Goal: Transaction & Acquisition: Purchase product/service

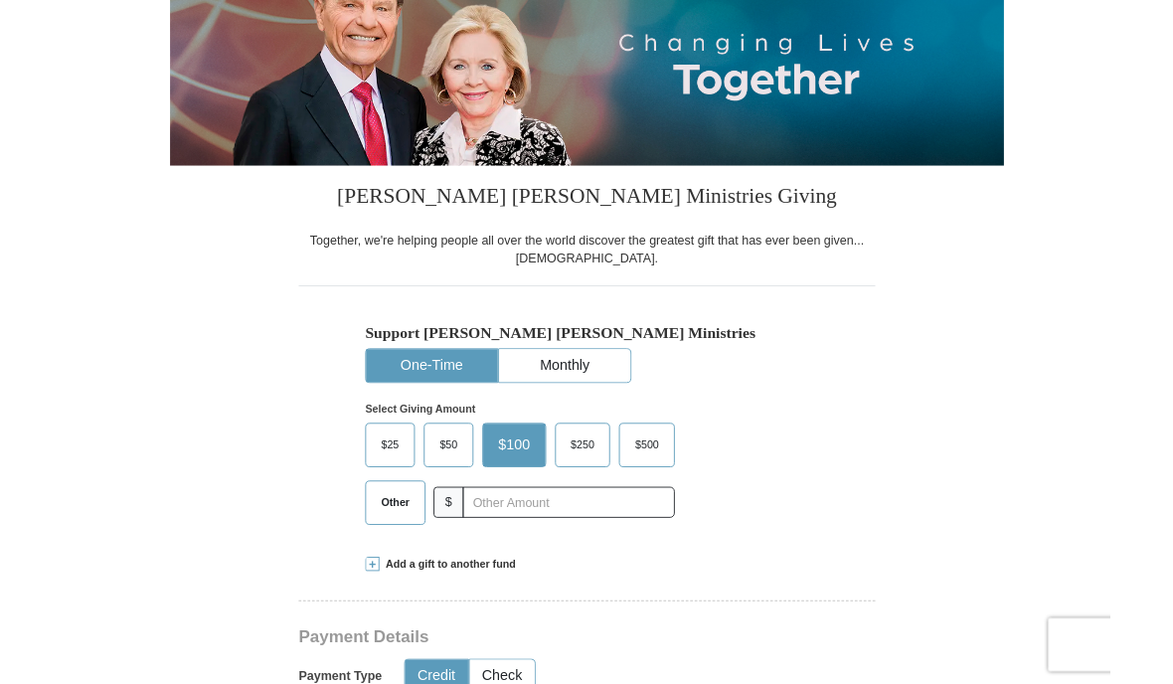
scroll to position [263, 0]
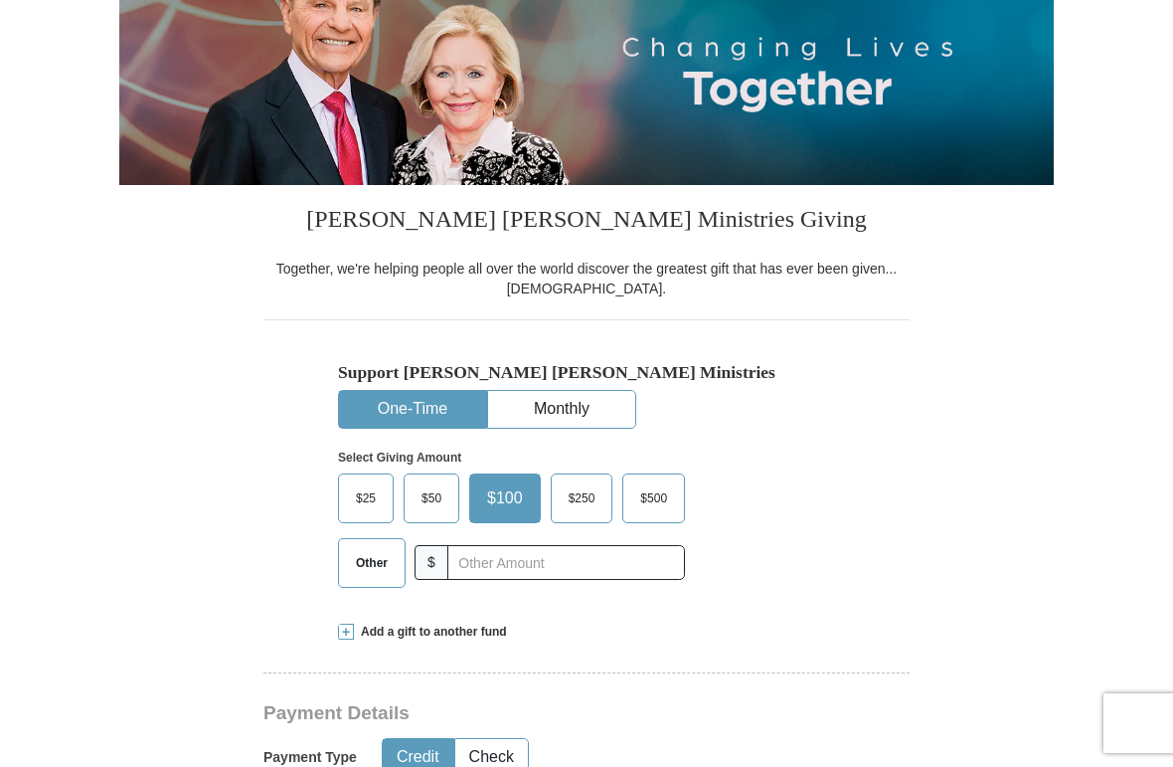
click at [377, 562] on span "Other" at bounding box center [372, 563] width 52 height 30
click at [0, 0] on input "Other" at bounding box center [0, 0] width 0 height 0
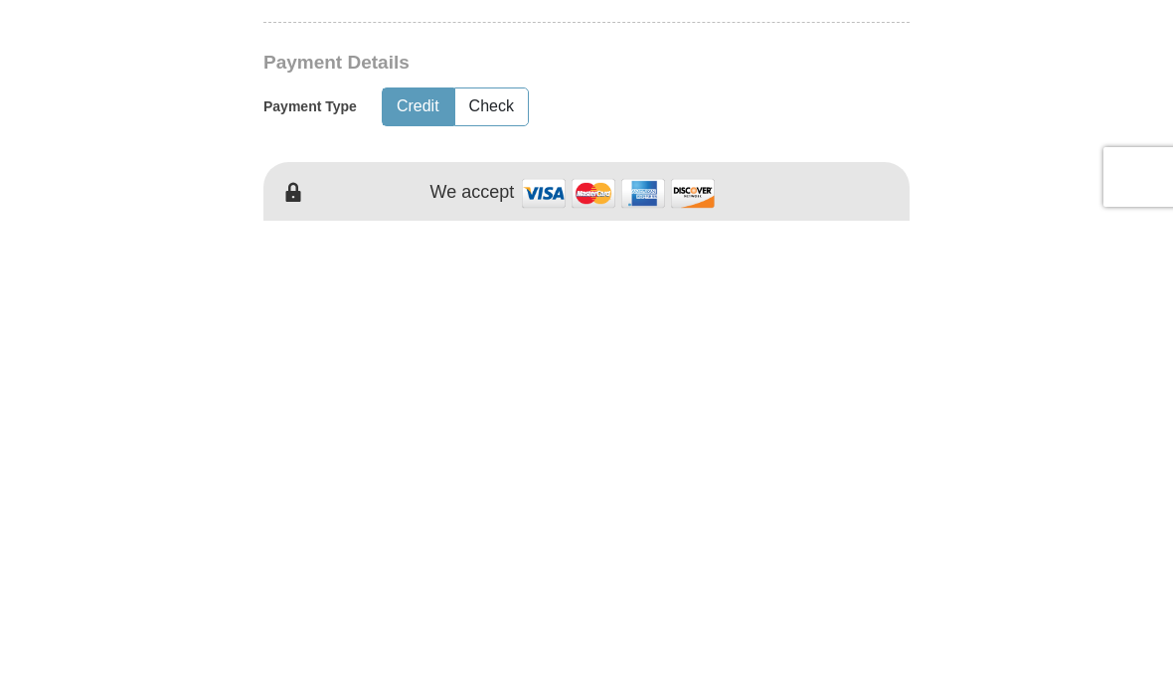
scroll to position [486, 0]
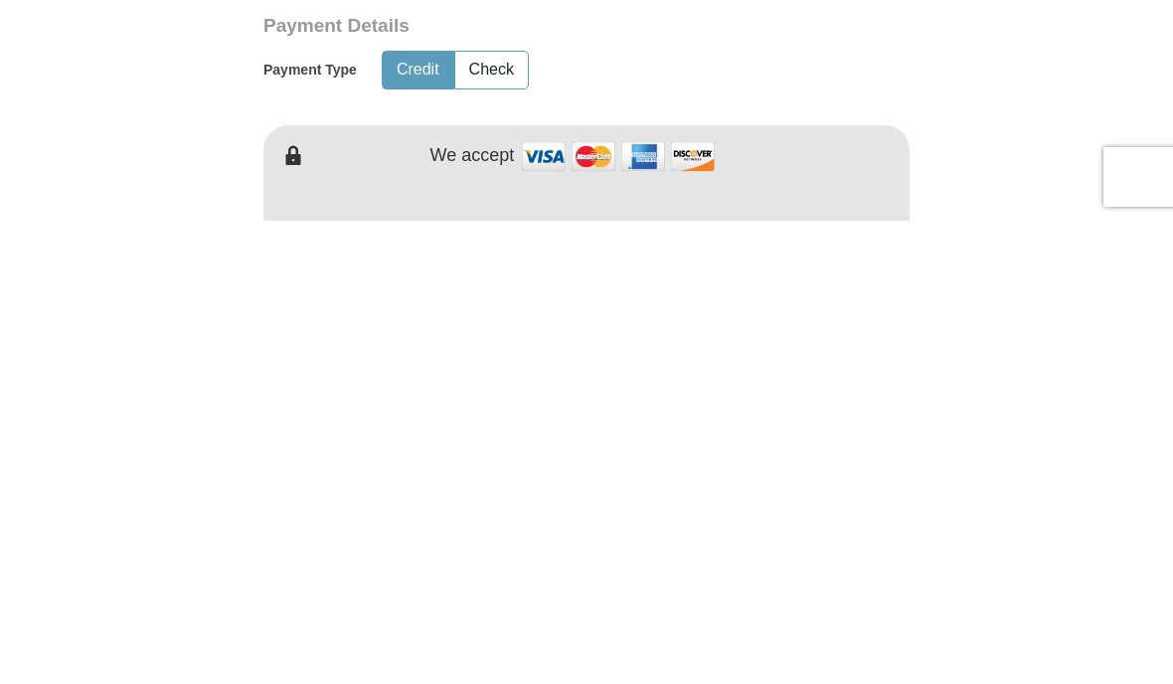
type input "103.00"
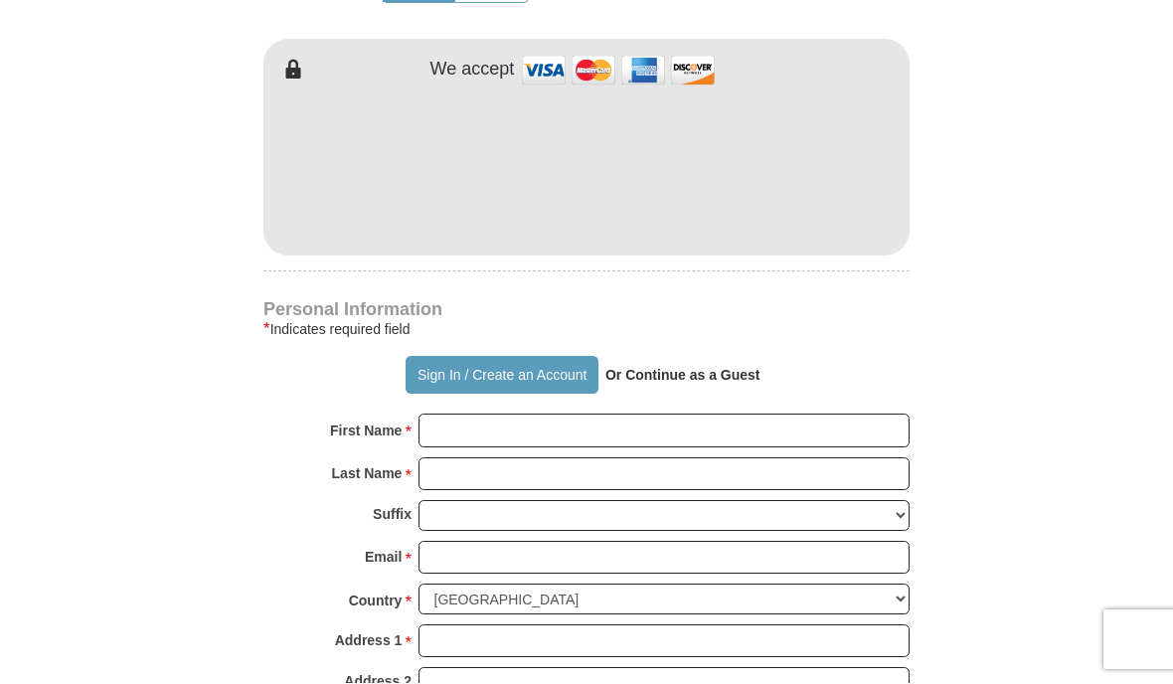
scroll to position [1035, 0]
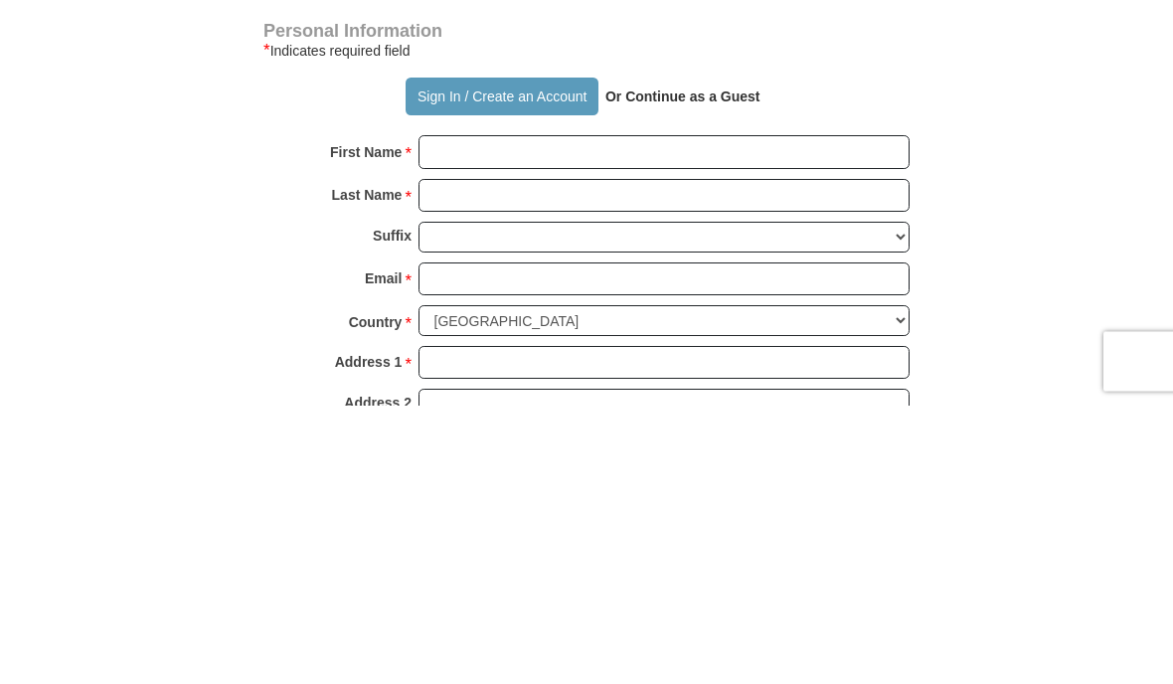
click at [712, 368] on strong "Or Continue as a Guest" at bounding box center [683, 376] width 155 height 16
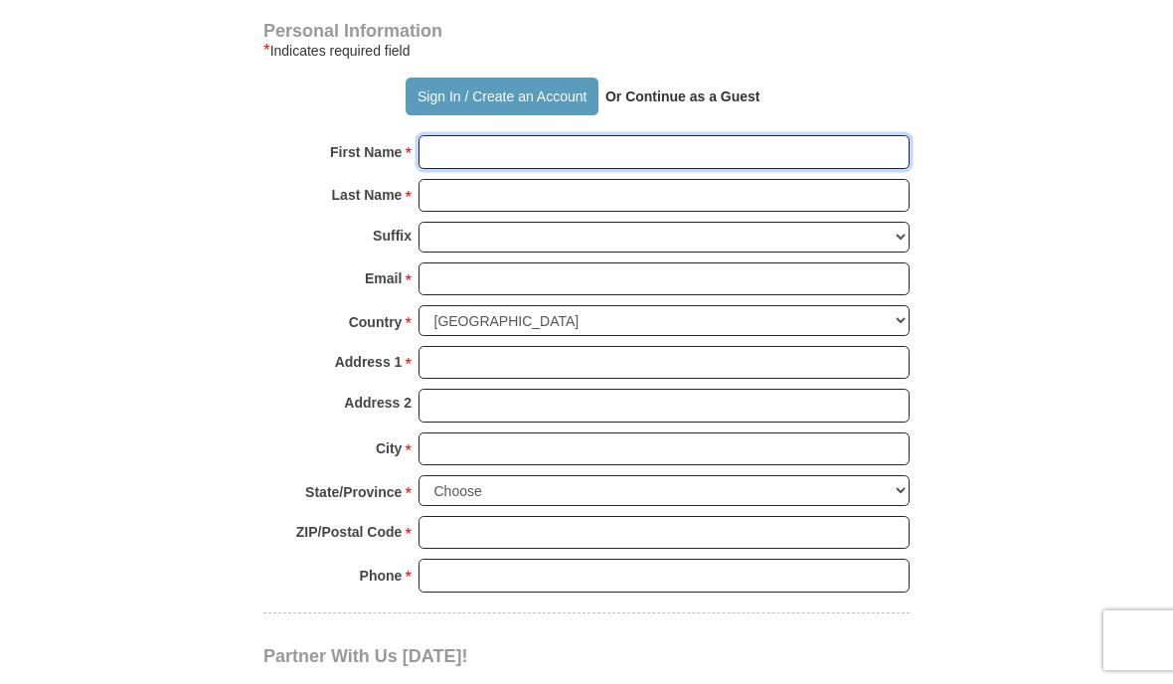
click at [533, 138] on input "First Name *" at bounding box center [664, 152] width 491 height 34
type input "[PERSON_NAME]"
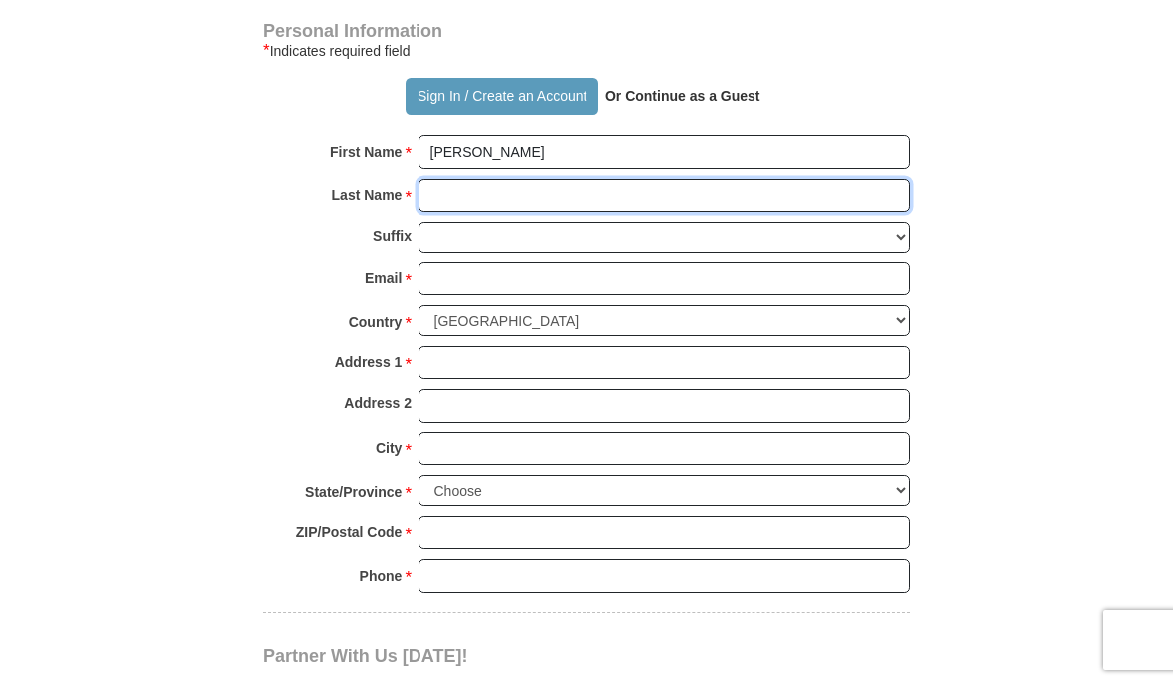
click at [538, 194] on input "Last Name *" at bounding box center [664, 196] width 491 height 34
type input "[PERSON_NAME]"
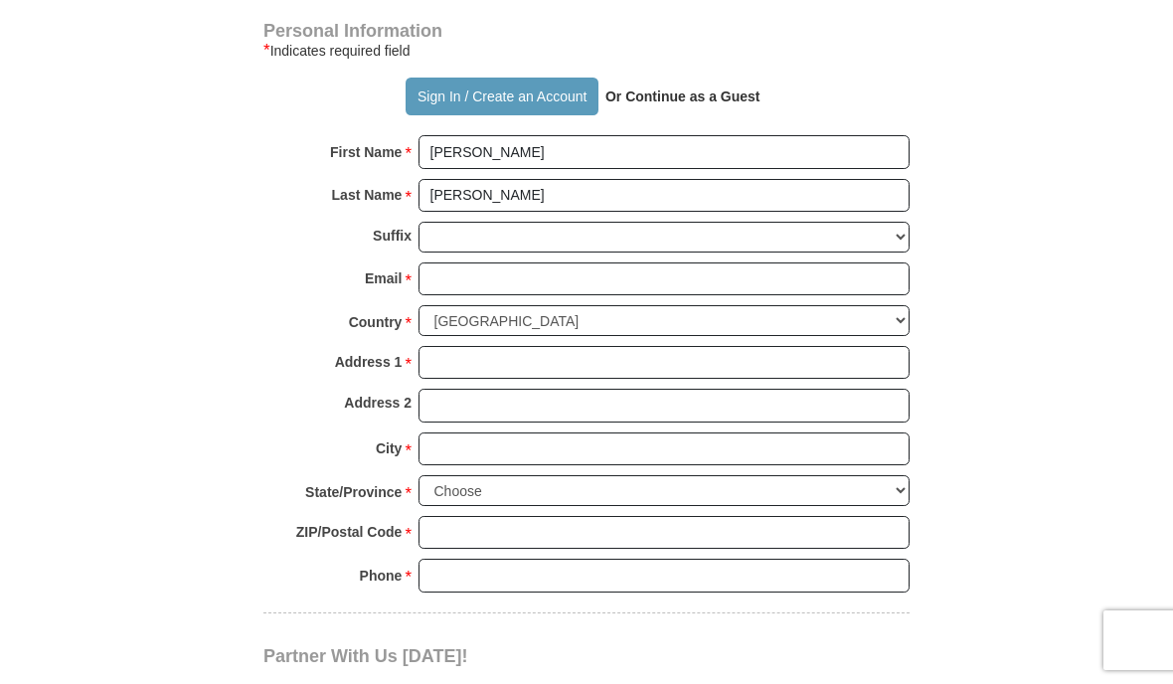
click at [537, 266] on input "Email *" at bounding box center [664, 280] width 491 height 34
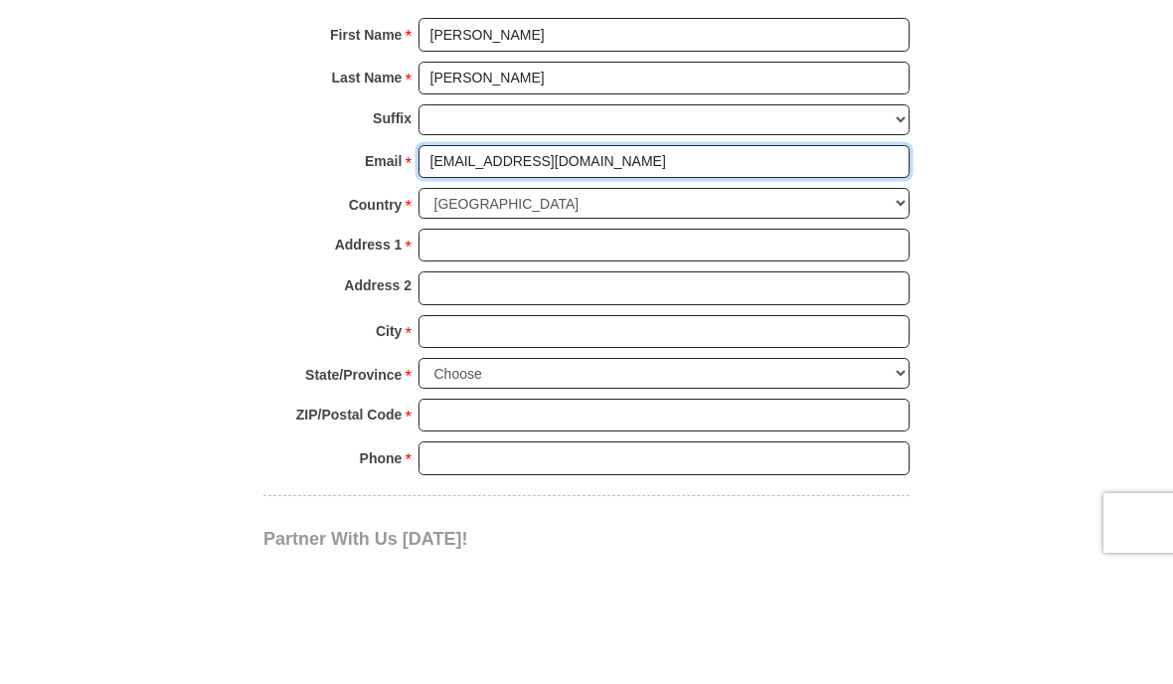
type input "[EMAIL_ADDRESS][DOMAIN_NAME]"
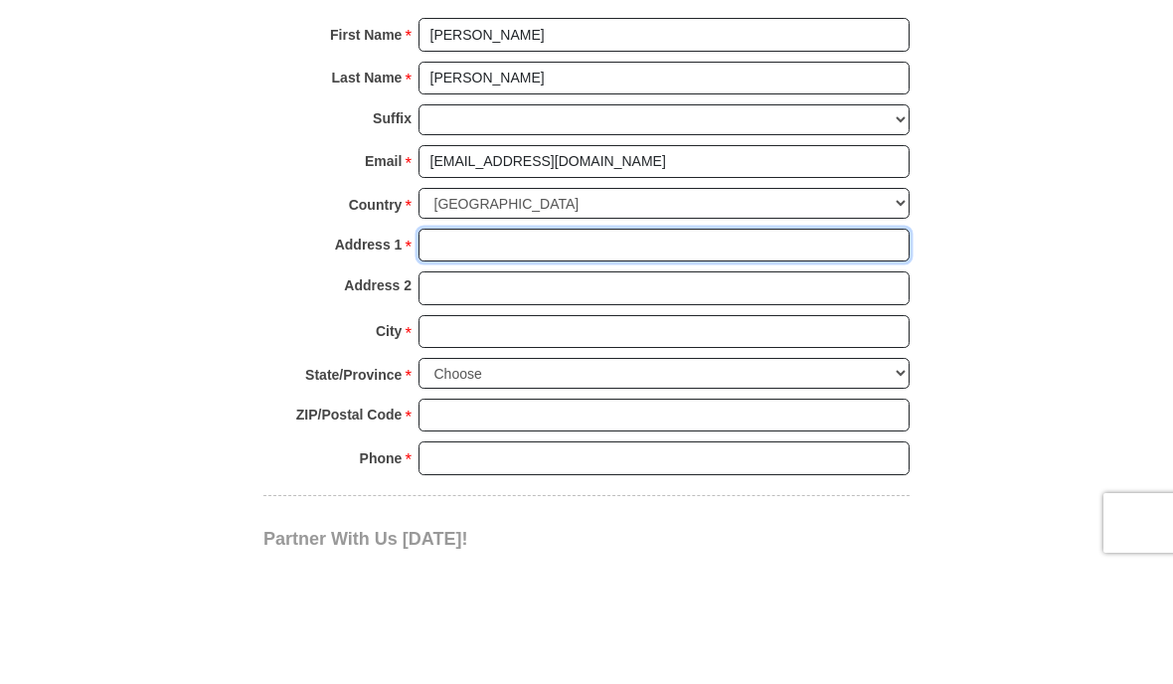
click at [525, 346] on input "Address 1 *" at bounding box center [664, 363] width 491 height 34
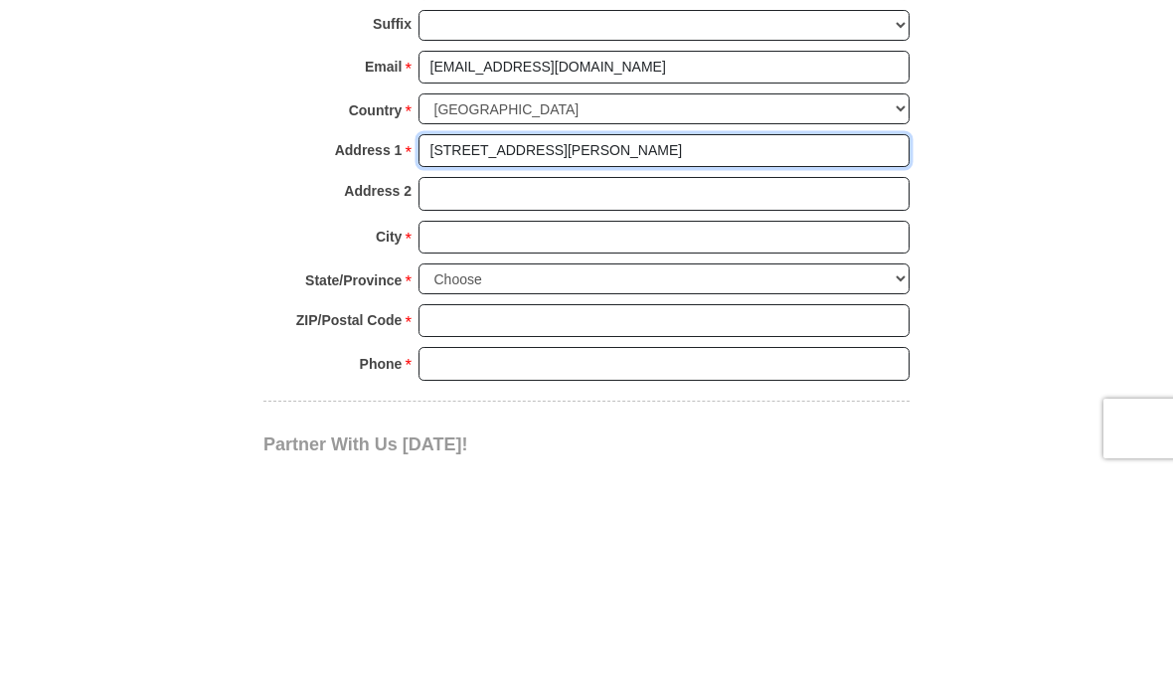
type input "[STREET_ADDRESS][PERSON_NAME]"
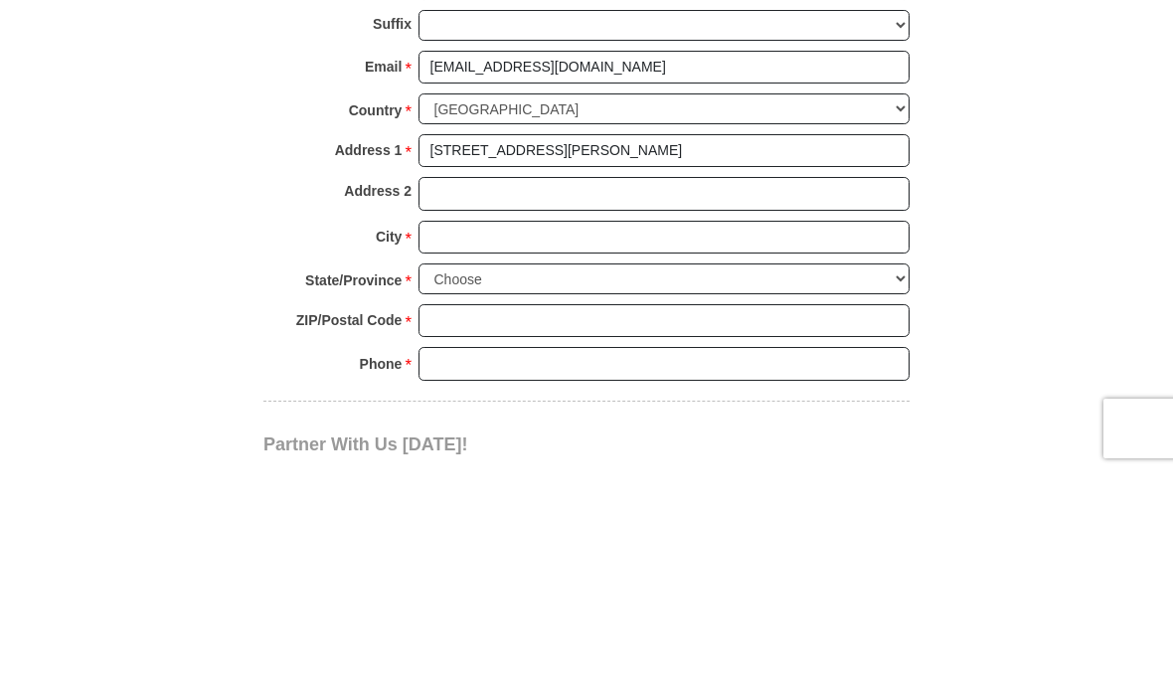
click at [519, 433] on input "City *" at bounding box center [664, 450] width 491 height 34
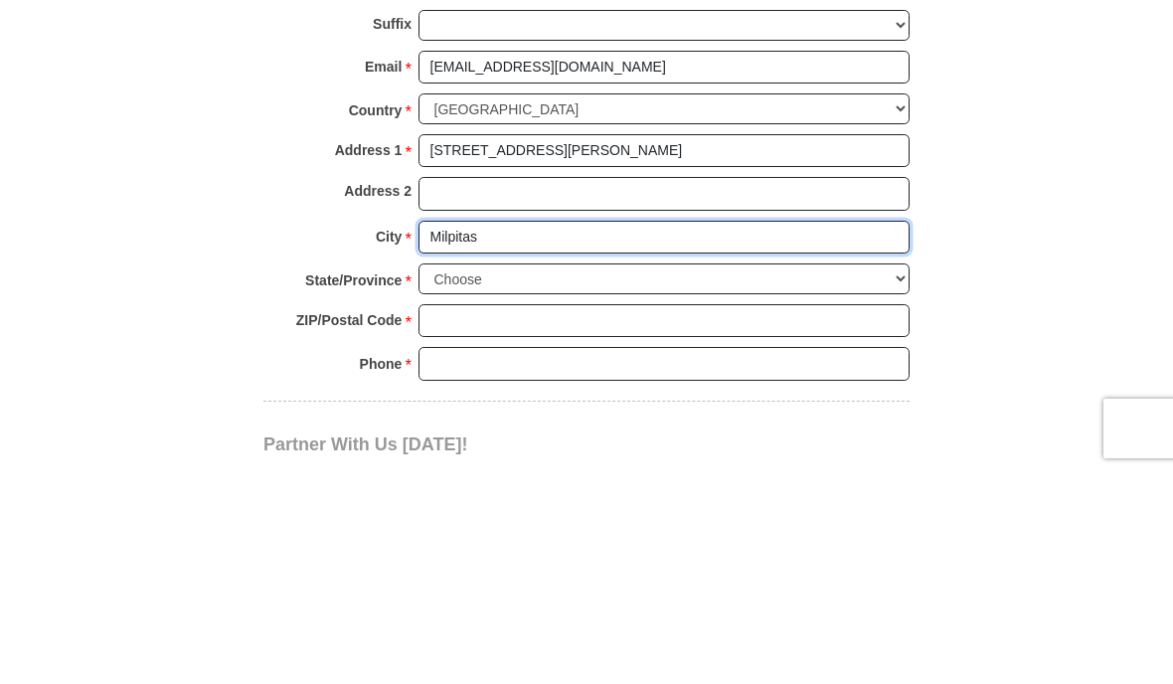
type input "Milpitas"
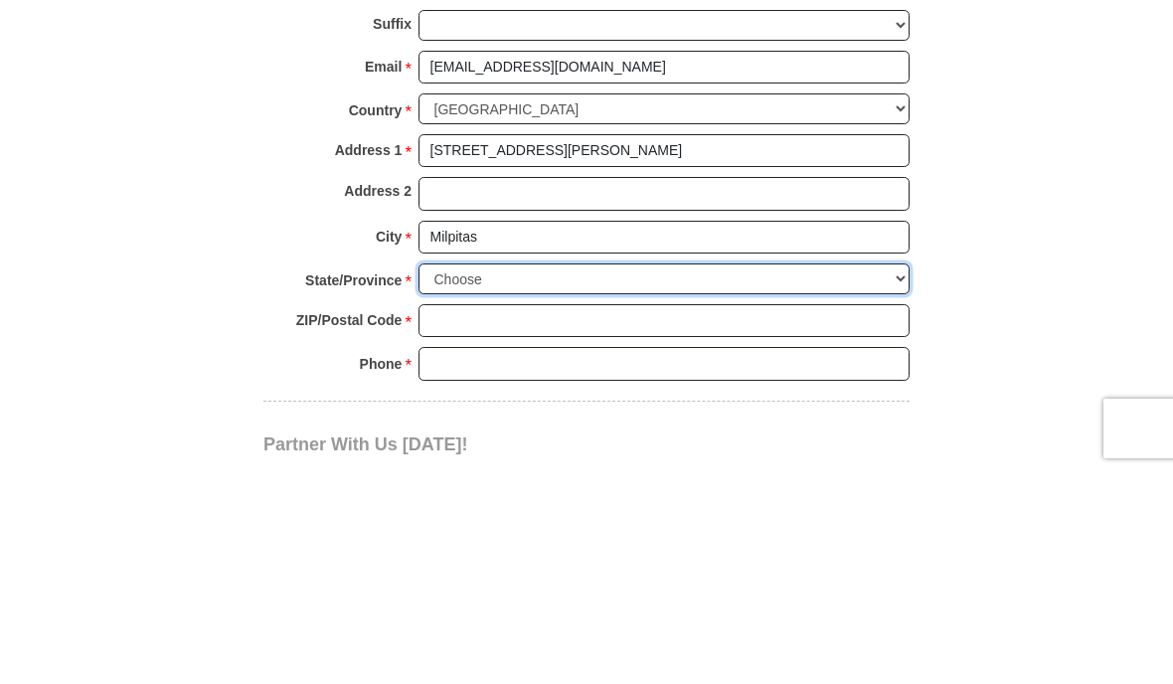
click at [545, 475] on select "Choose Alabama Alaska American Samoa Arizona Arkansas Armed Forces Americas Arm…" at bounding box center [664, 490] width 491 height 31
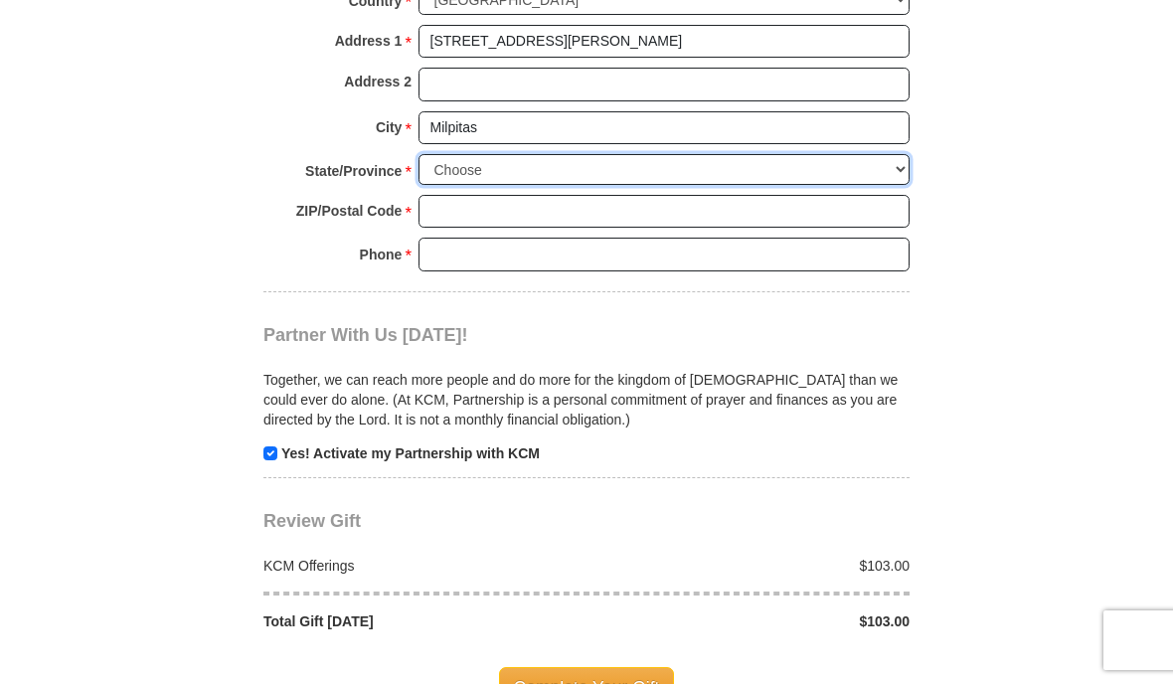
select select "CA"
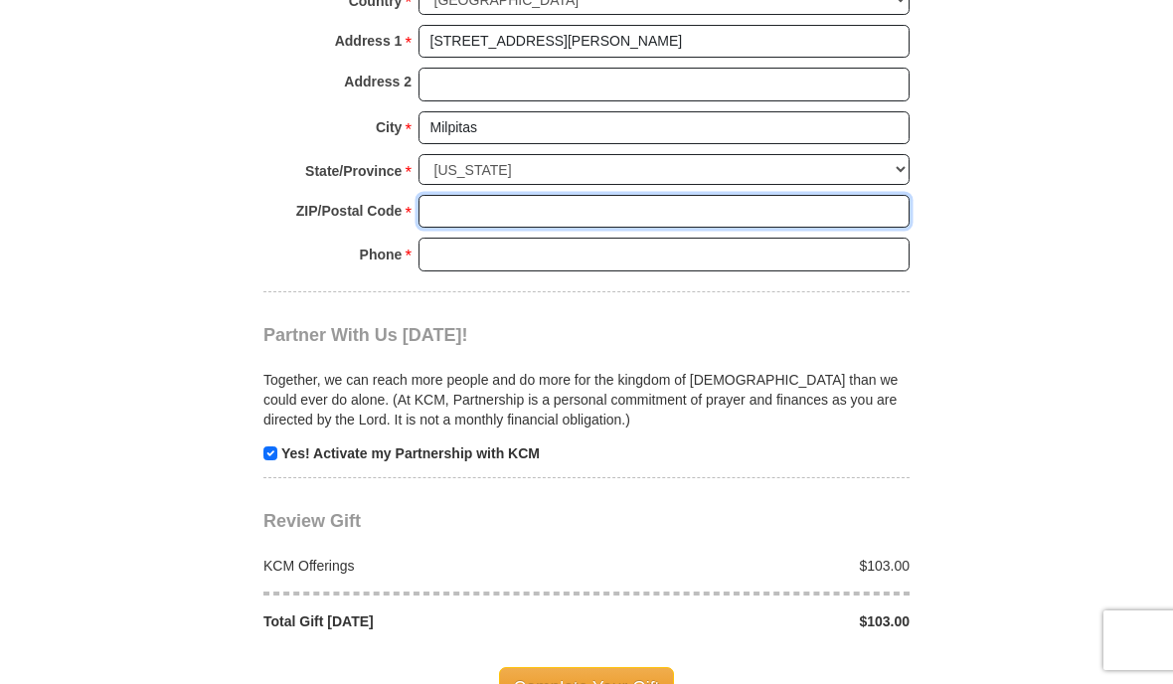
click at [515, 195] on input "ZIP/Postal Code *" at bounding box center [664, 212] width 491 height 34
type input "95036"
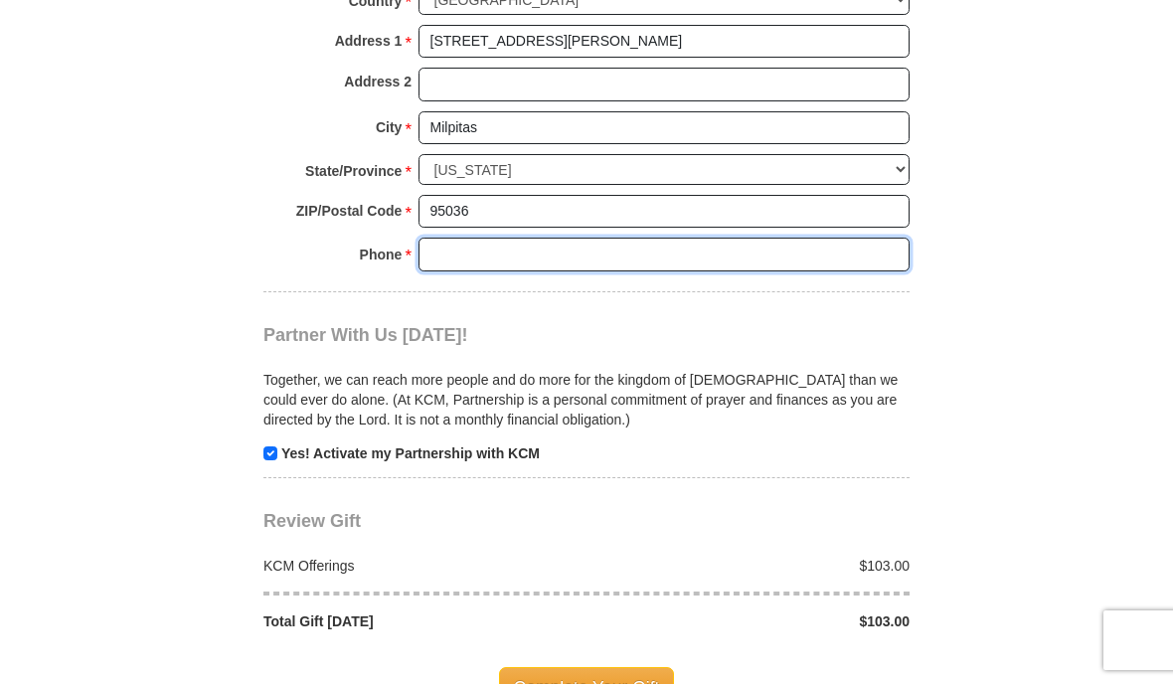
click at [535, 246] on input "Phone * *" at bounding box center [664, 255] width 491 height 34
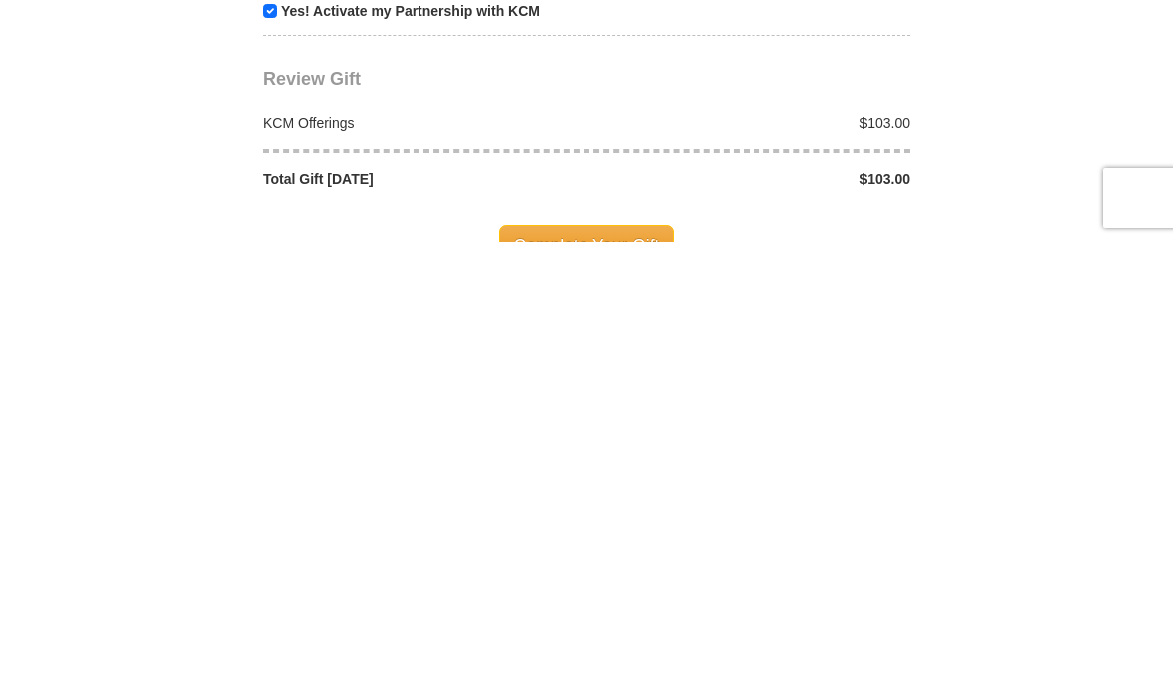
type input "4089905013"
click at [622, 667] on span "Complete Your Gift" at bounding box center [587, 688] width 176 height 42
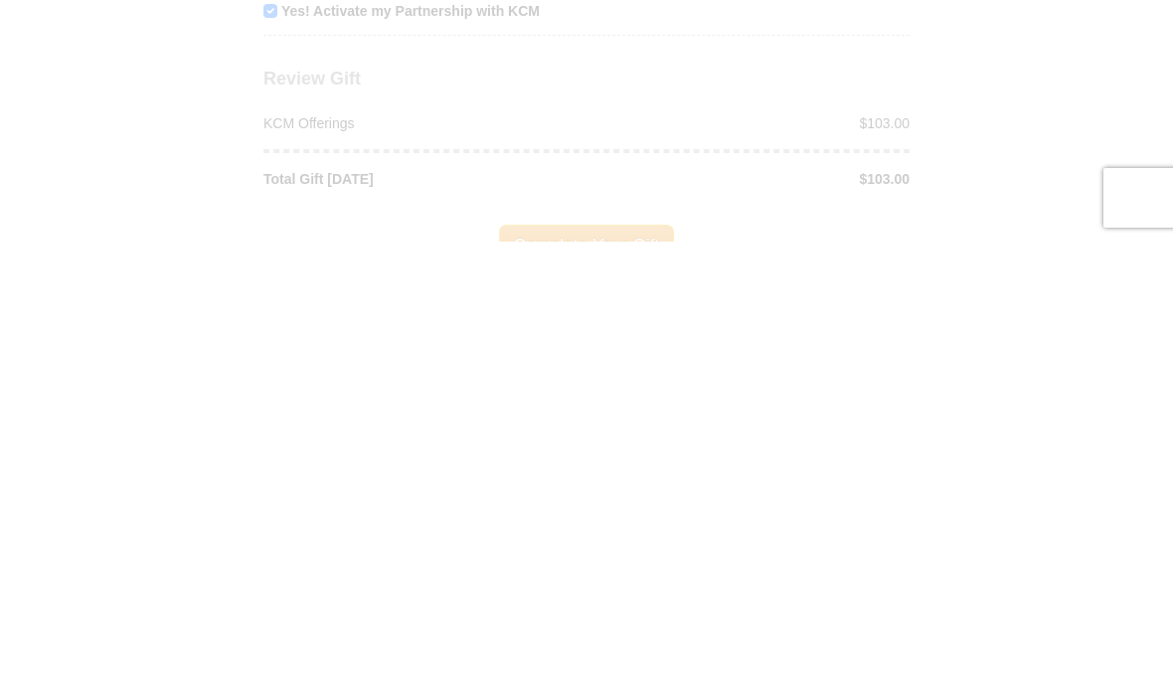
scroll to position [2078, 0]
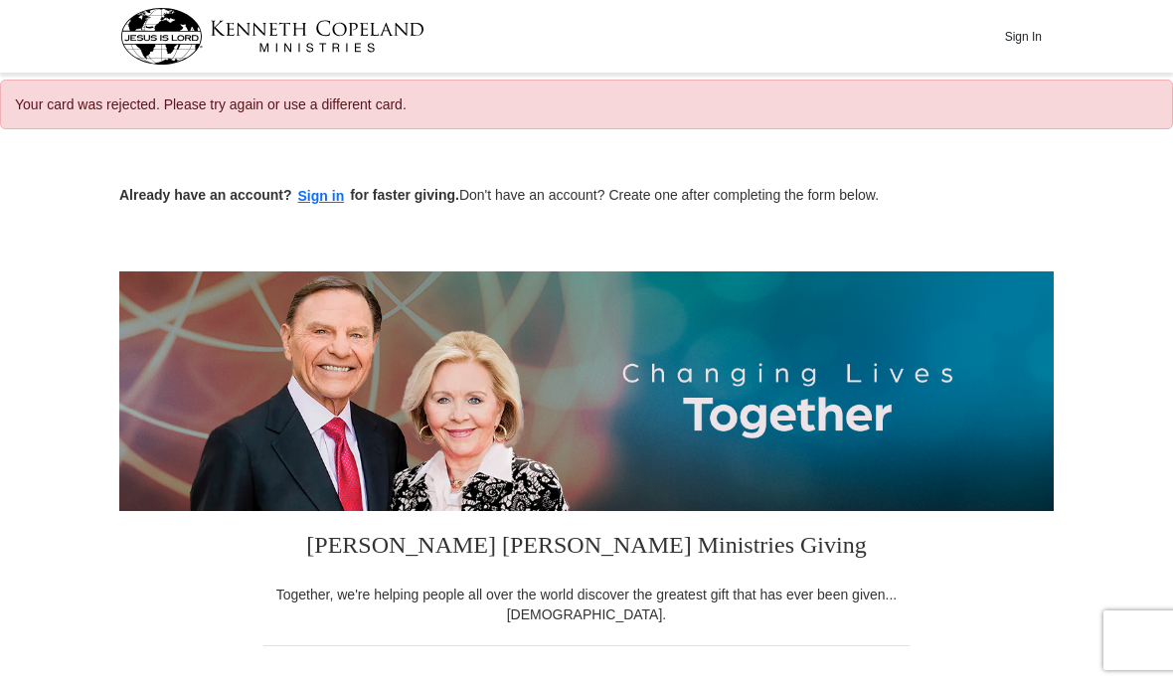
select select "CA"
